Goal: Task Accomplishment & Management: Manage account settings

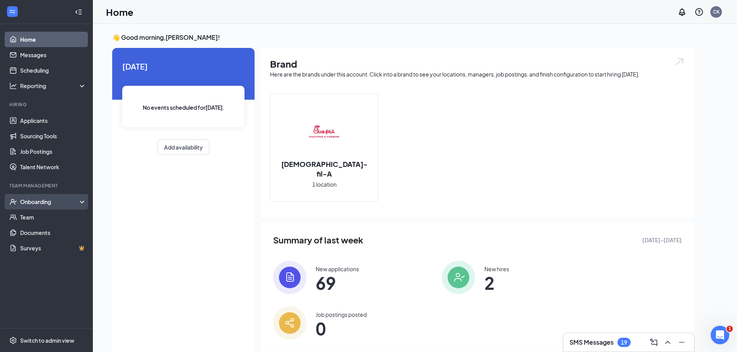
click at [41, 198] on div "Onboarding" at bounding box center [50, 202] width 60 height 8
click at [34, 218] on link "Overview" at bounding box center [53, 217] width 66 height 15
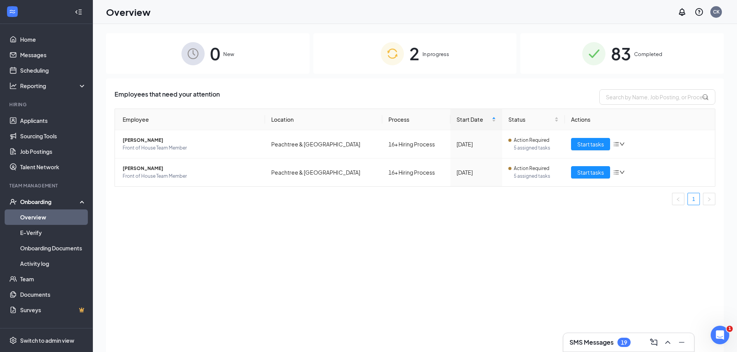
click at [641, 47] on div "83 Completed" at bounding box center [622, 53] width 204 height 41
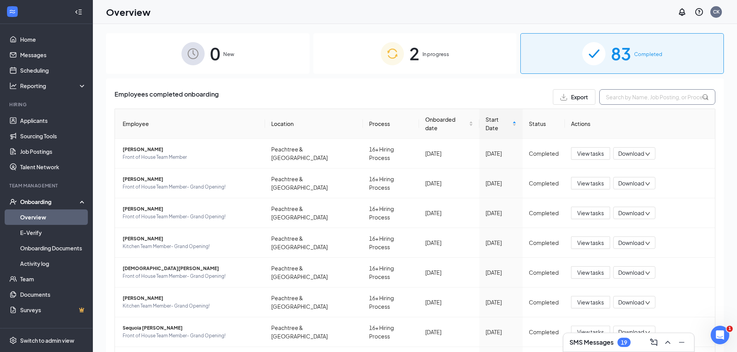
click at [626, 97] on input "text" at bounding box center [657, 96] width 116 height 15
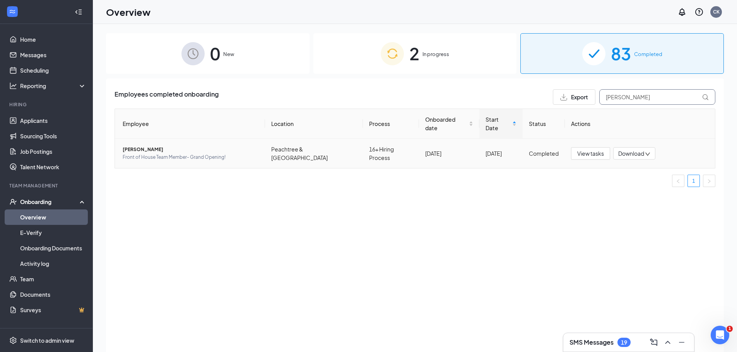
type input "[PERSON_NAME]"
click at [145, 146] on span "[PERSON_NAME]" at bounding box center [191, 150] width 136 height 8
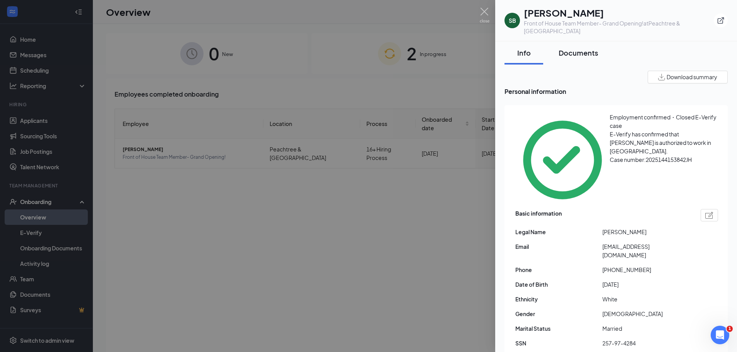
click at [594, 48] on div "Documents" at bounding box center [578, 53] width 39 height 10
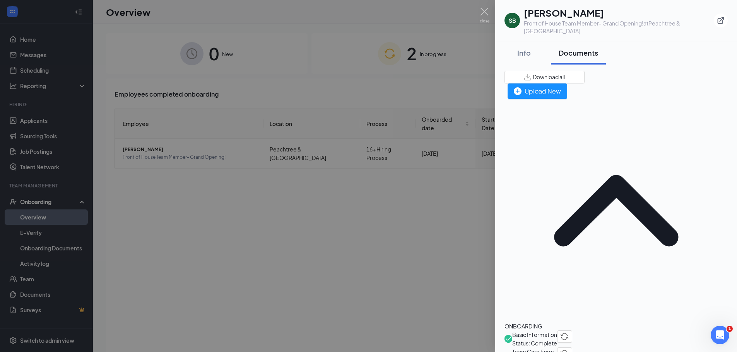
click at [544, 348] on span "Team Care Form" at bounding box center [534, 352] width 45 height 9
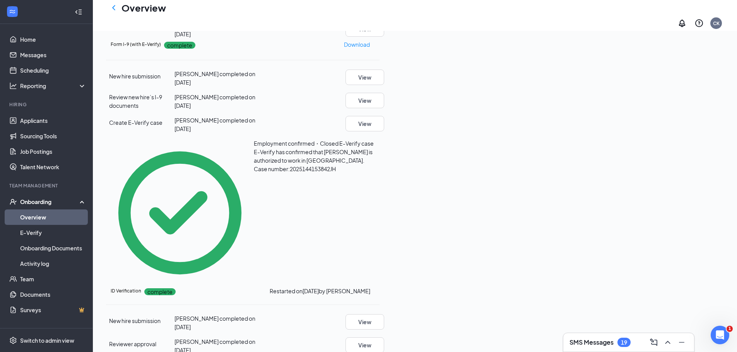
scroll to position [171, 0]
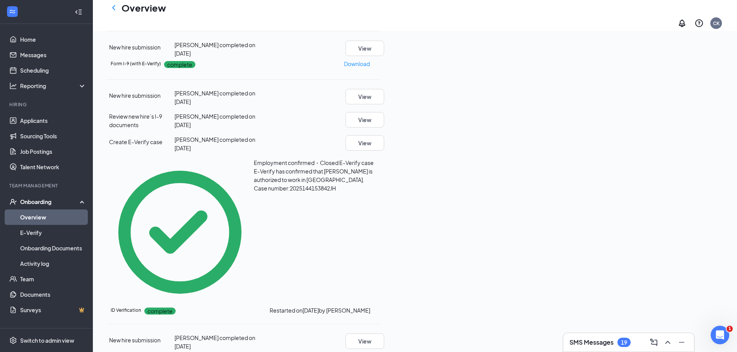
click at [384, 8] on button "View" at bounding box center [364, -1] width 39 height 15
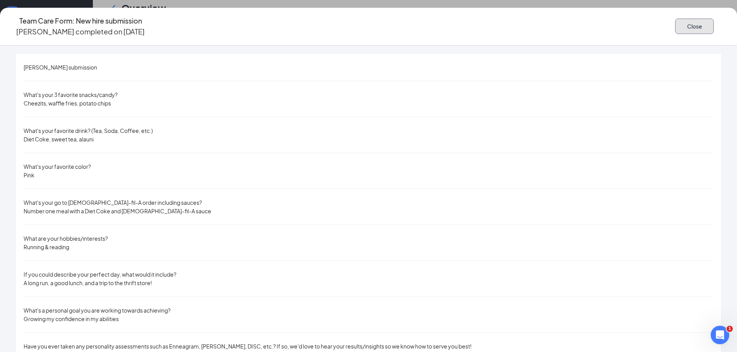
click at [675, 19] on button "Close" at bounding box center [694, 26] width 39 height 15
